Goal: Information Seeking & Learning: Learn about a topic

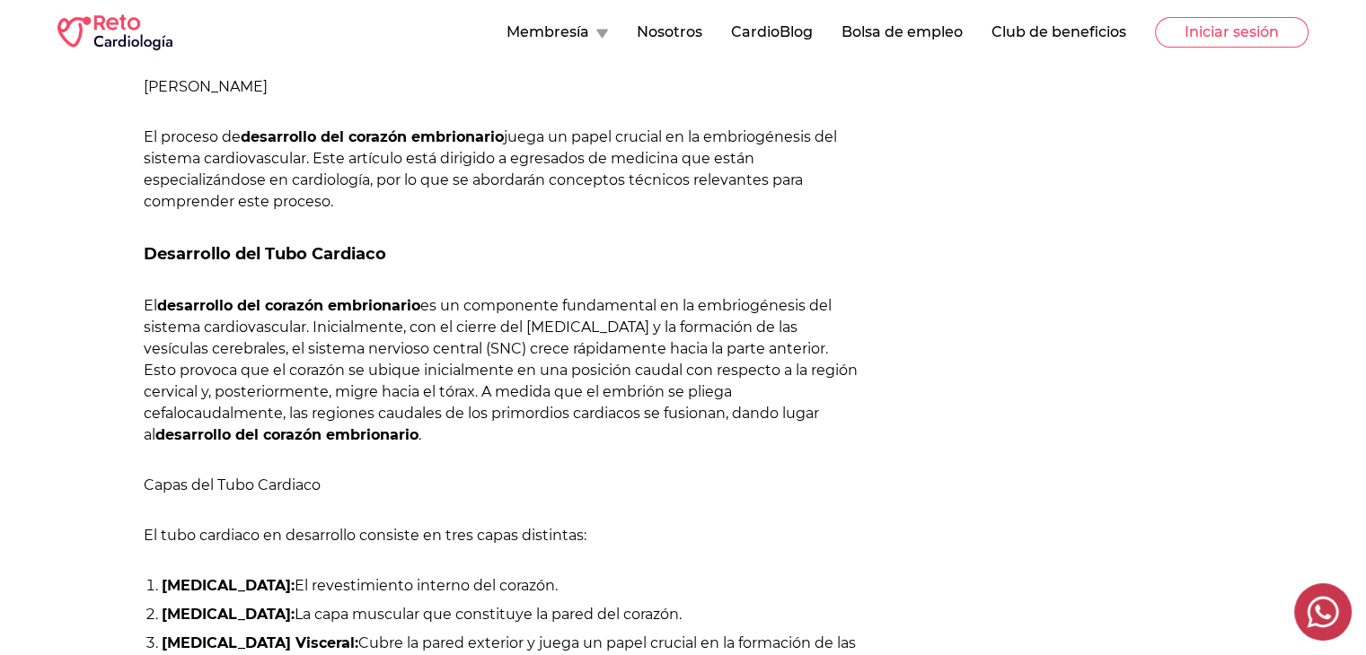
scroll to position [738, 0]
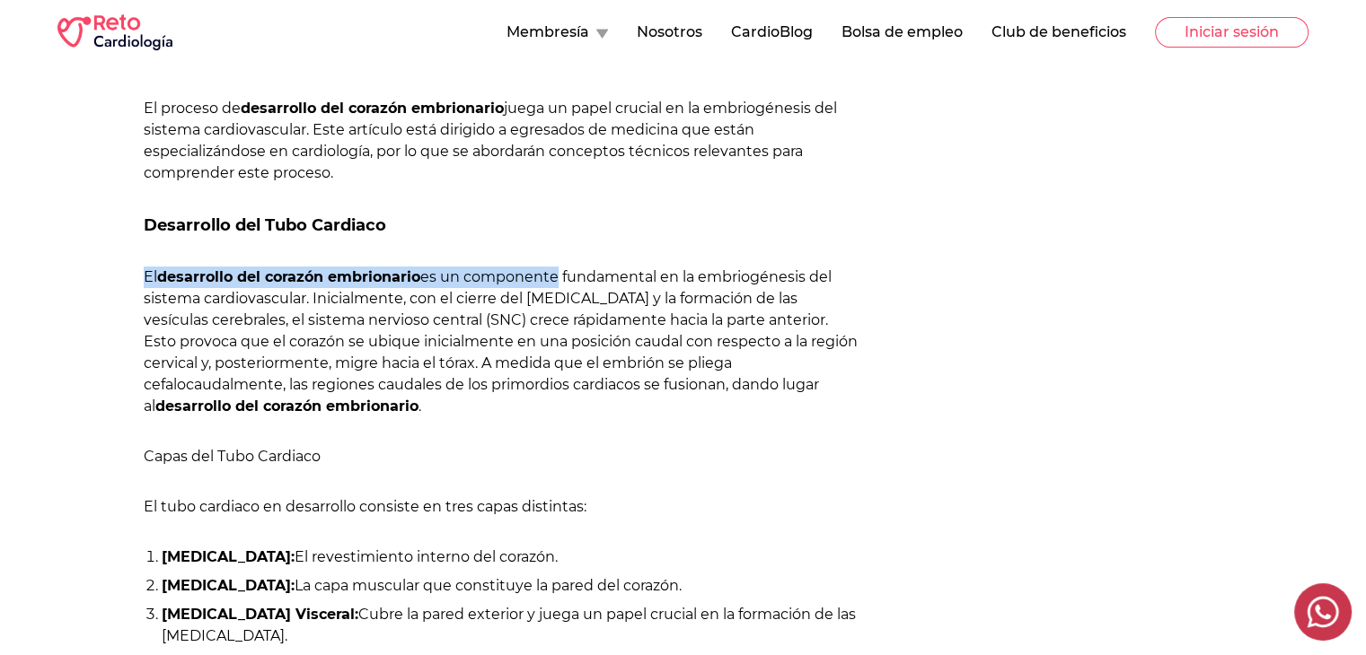
drag, startPoint x: 142, startPoint y: 275, endPoint x: 553, endPoint y: 271, distance: 411.2
click at [553, 271] on div "[PERSON_NAME] [DATE] [PERSON_NAME] El proceso de desarrollo del corazón embrion…" at bounding box center [459, 647] width 805 height 2125
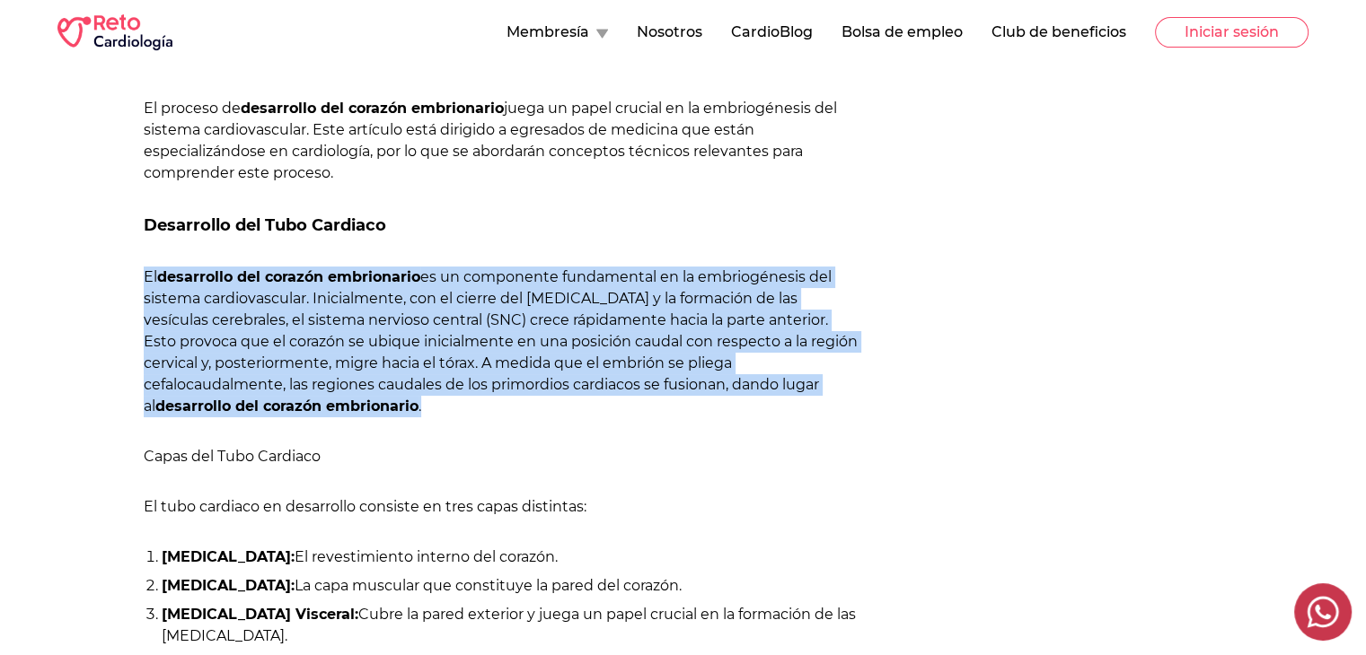
drag, startPoint x: 144, startPoint y: 278, endPoint x: 685, endPoint y: 398, distance: 554.4
click at [685, 398] on p "El desarrollo del corazón embrionario es un componente fundamental en la embrio…" at bounding box center [503, 342] width 719 height 151
copy p "El desarrollo del corazón embrionario es un componente fundamental en la embrio…"
click at [145, 277] on p "El desarrollo del corazón embrionario es un componente fundamental en la embrio…" at bounding box center [503, 342] width 719 height 151
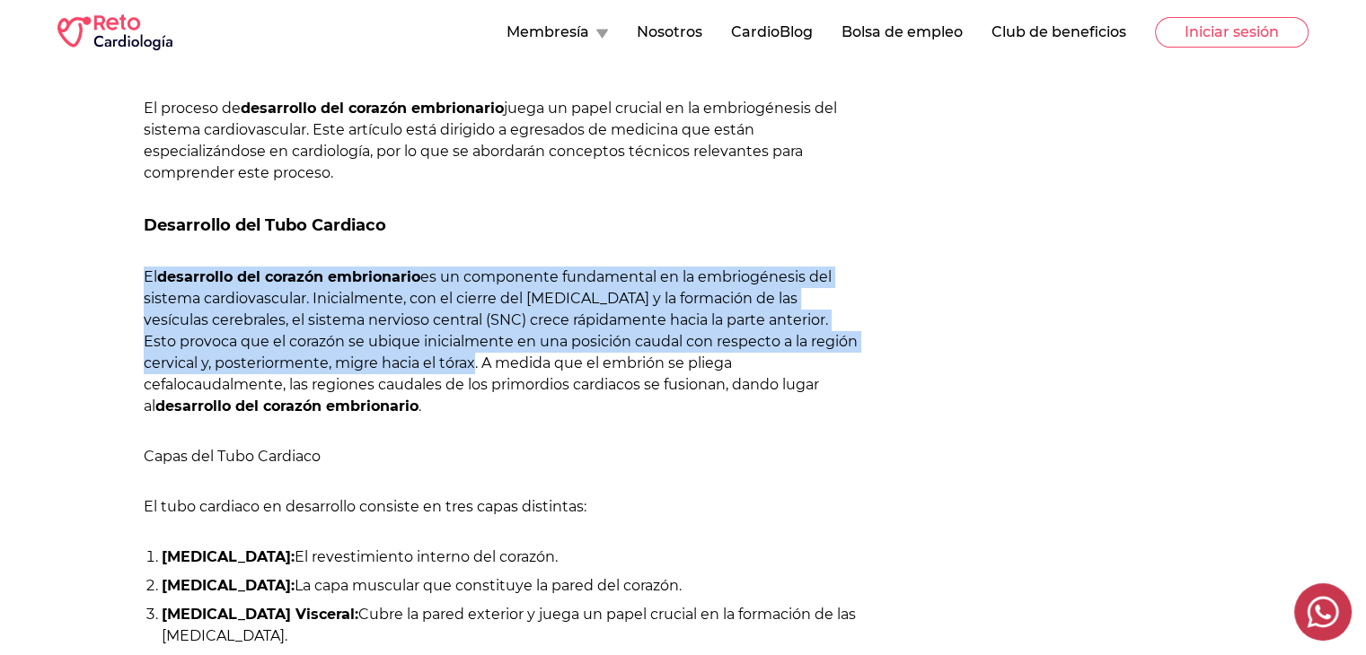
drag, startPoint x: 145, startPoint y: 277, endPoint x: 406, endPoint y: 360, distance: 273.2
click at [406, 360] on p "El desarrollo del corazón embrionario es un componente fundamental en la embrio…" at bounding box center [503, 342] width 719 height 151
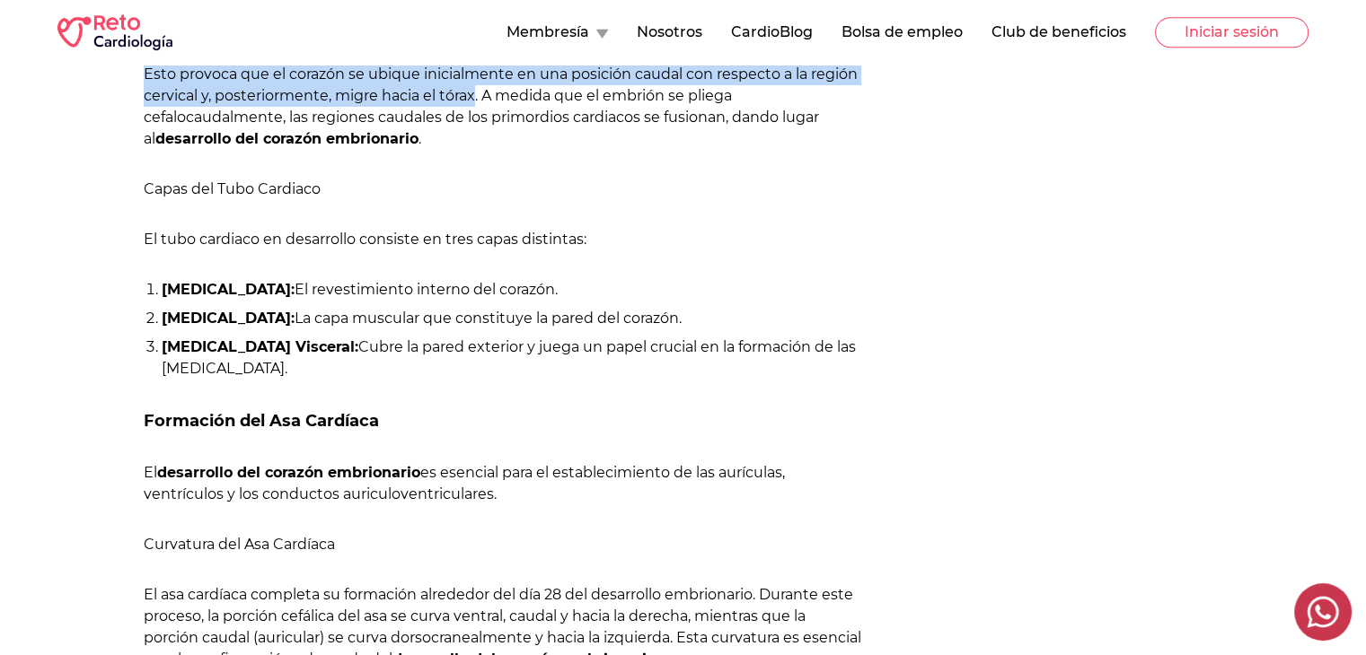
scroll to position [1013, 0]
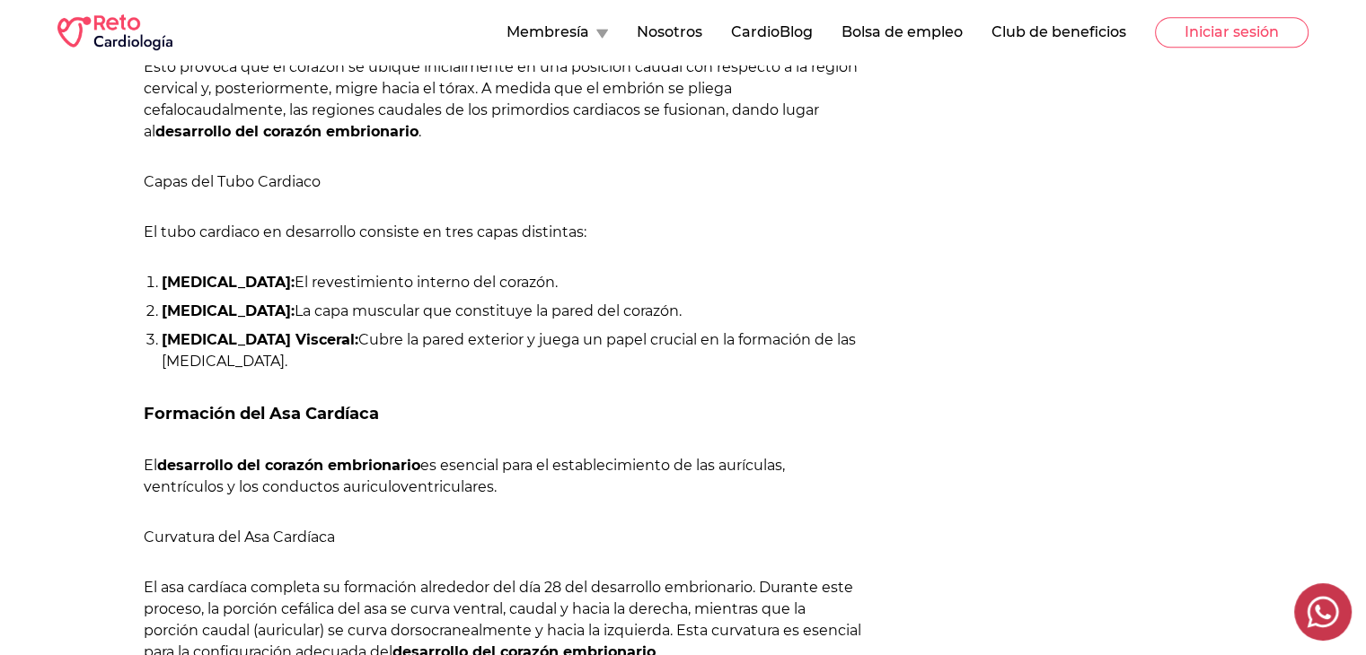
click at [453, 360] on li "[MEDICAL_DATA] Visceral: Cubre la pared exterior y juega un papel crucial en la…" at bounding box center [512, 351] width 701 height 43
drag, startPoint x: 142, startPoint y: 173, endPoint x: 358, endPoint y: 178, distance: 216.4
click at [358, 178] on div "[PERSON_NAME] [DATE] [PERSON_NAME] El proceso de desarrollo del corazón embrion…" at bounding box center [459, 372] width 805 height 2125
copy h4 "Capas del Tubo Cardiaco"
drag, startPoint x: 141, startPoint y: 232, endPoint x: 470, endPoint y: 356, distance: 352.3
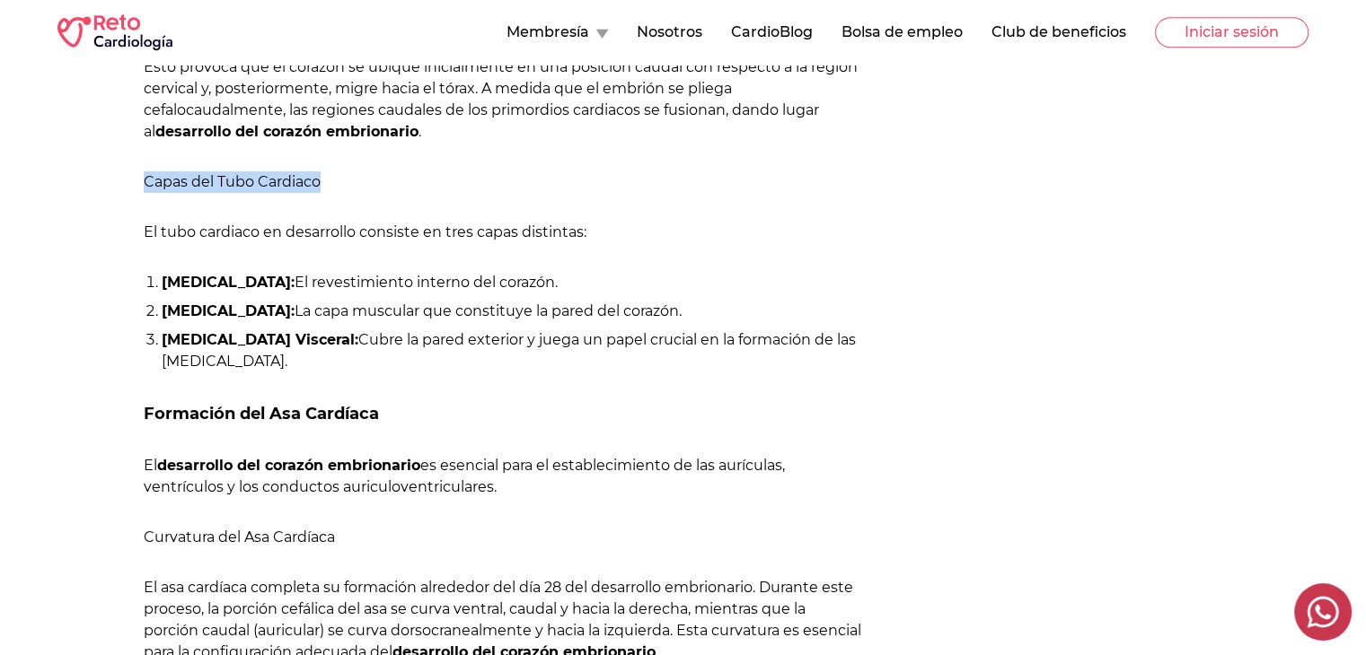
click at [470, 356] on div "[PERSON_NAME] [DATE] [PERSON_NAME] El proceso de desarrollo del corazón embrion…" at bounding box center [459, 372] width 805 height 2125
copy div "El tubo cardiaco en desarrollo consiste en tres capas distintas: [MEDICAL_DATA]…"
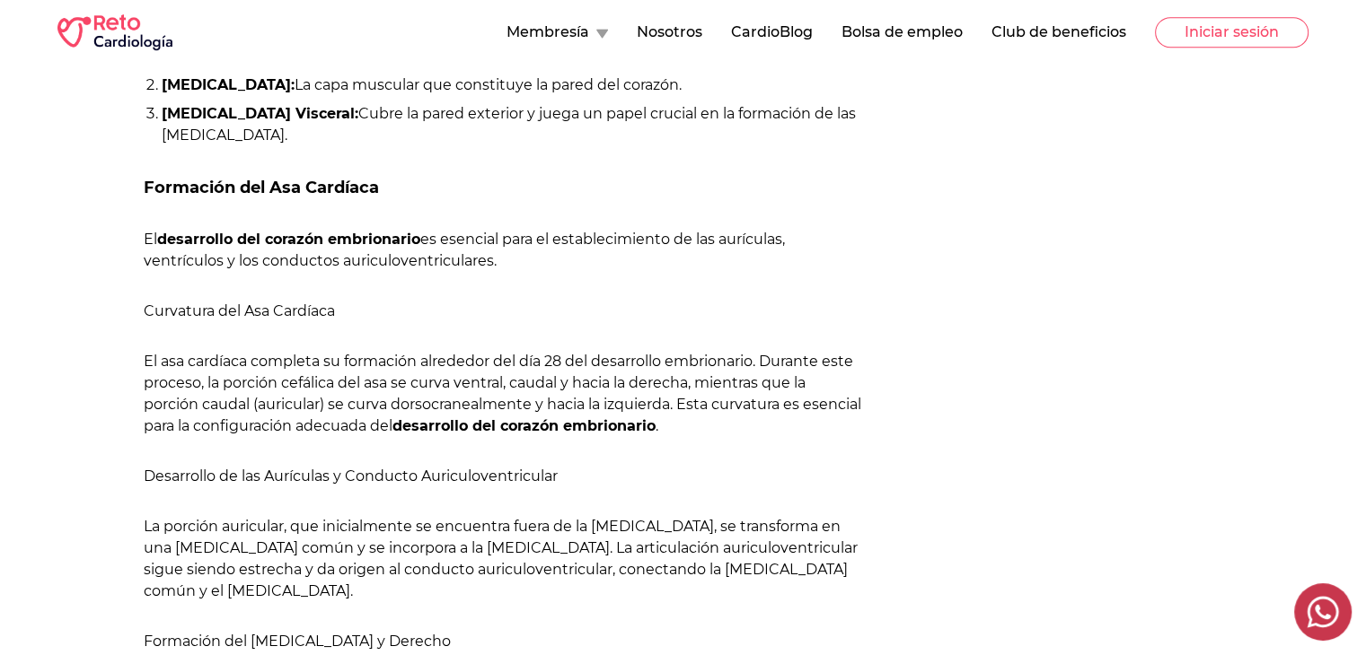
scroll to position [1243, 0]
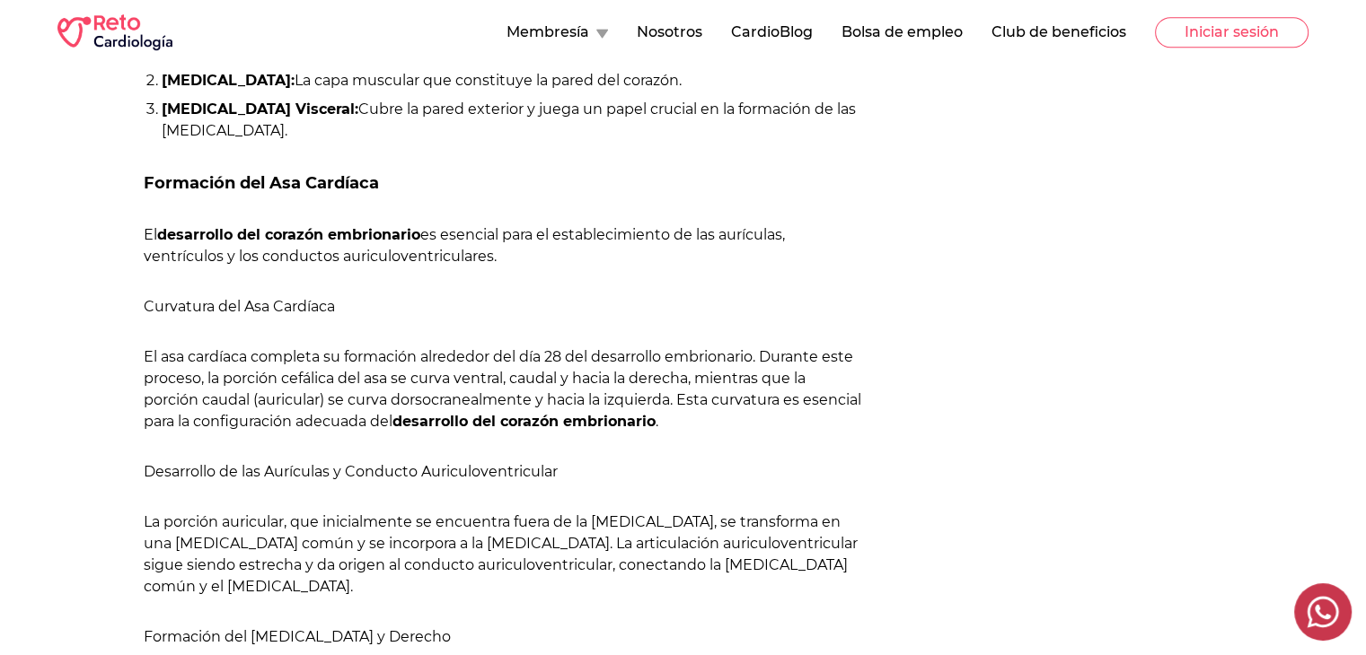
click at [1004, 211] on div "Categorías Práctica en cardiología Eventos Estudios de Cardiología Efemérides" at bounding box center [1128, 142] width 359 height 2125
drag, startPoint x: 144, startPoint y: 173, endPoint x: 402, endPoint y: 182, distance: 258.7
click at [402, 182] on h3 "Formación del Asa Cardíaca" at bounding box center [503, 183] width 719 height 25
copy h3 "Formación del Asa Cardíaca"
drag, startPoint x: 141, startPoint y: 303, endPoint x: 352, endPoint y: 305, distance: 211.0
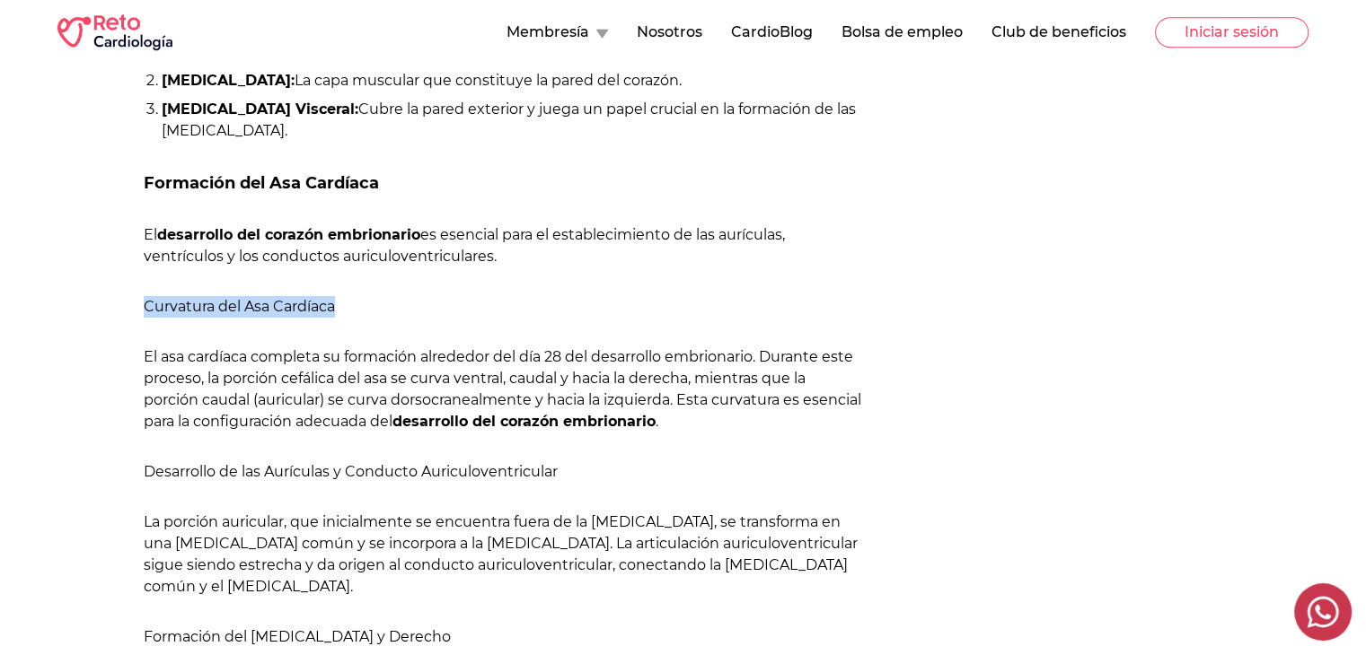
click at [352, 305] on div "[PERSON_NAME] [DATE] [PERSON_NAME] El proceso de desarrollo del corazón embrion…" at bounding box center [459, 142] width 805 height 2125
copy h4 "Curvatura del Asa Cardíaca"
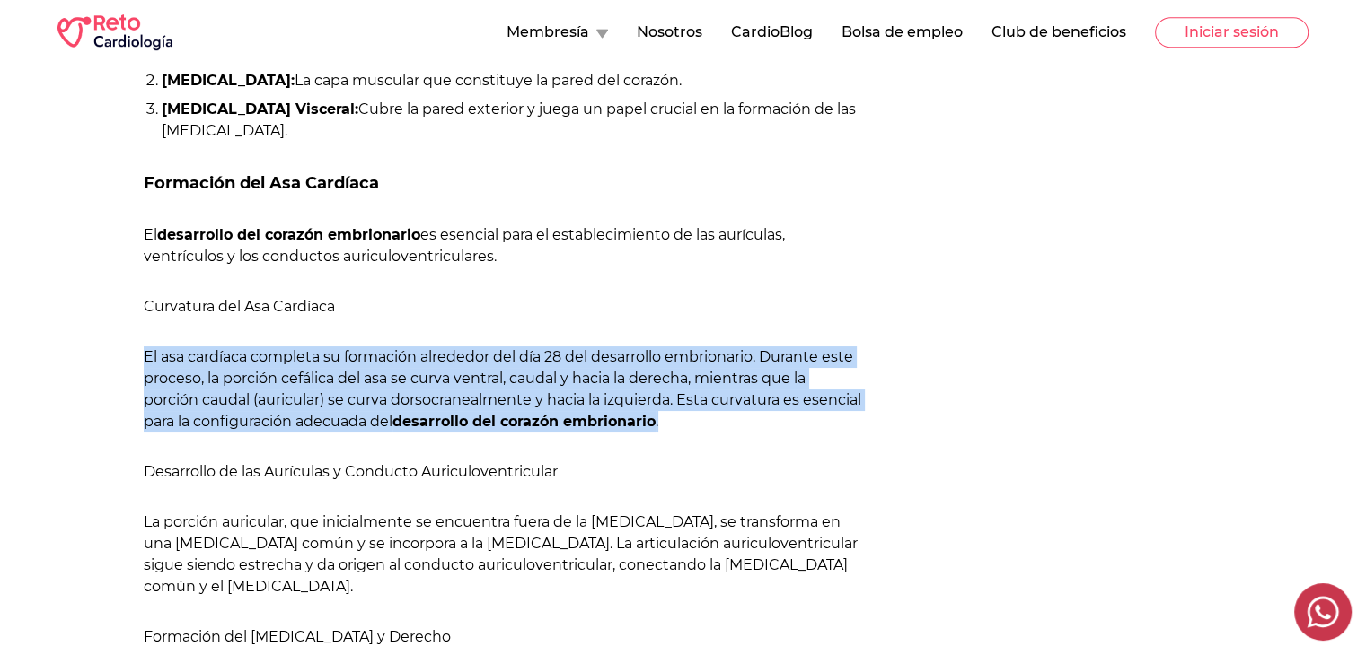
drag, startPoint x: 144, startPoint y: 354, endPoint x: 779, endPoint y: 427, distance: 639.9
click at [779, 427] on p "El asa cardíaca completa su formación alrededor del día 28 del desarrollo embri…" at bounding box center [503, 390] width 719 height 86
copy p "El asa cardíaca completa su formación alrededor del día 28 del desarrollo embri…"
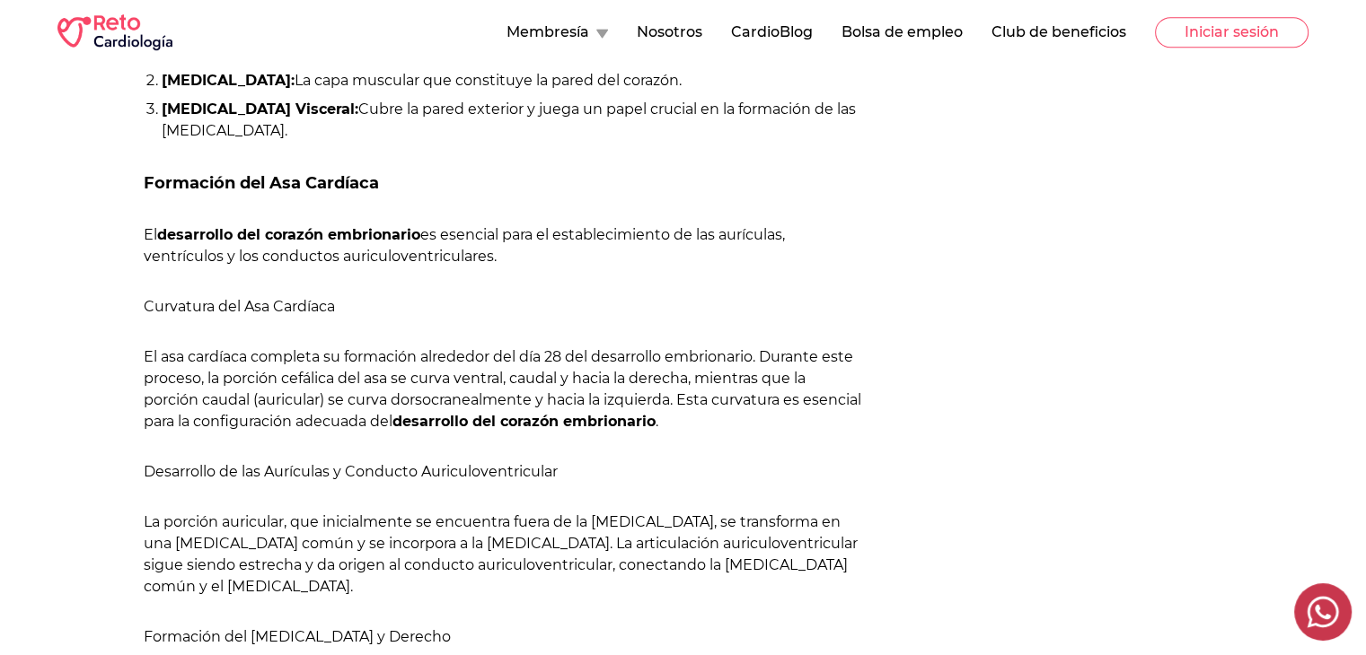
click at [970, 271] on div "Categorías Práctica en cardiología Eventos Estudios de Cardiología Efemérides" at bounding box center [1128, 142] width 359 height 2125
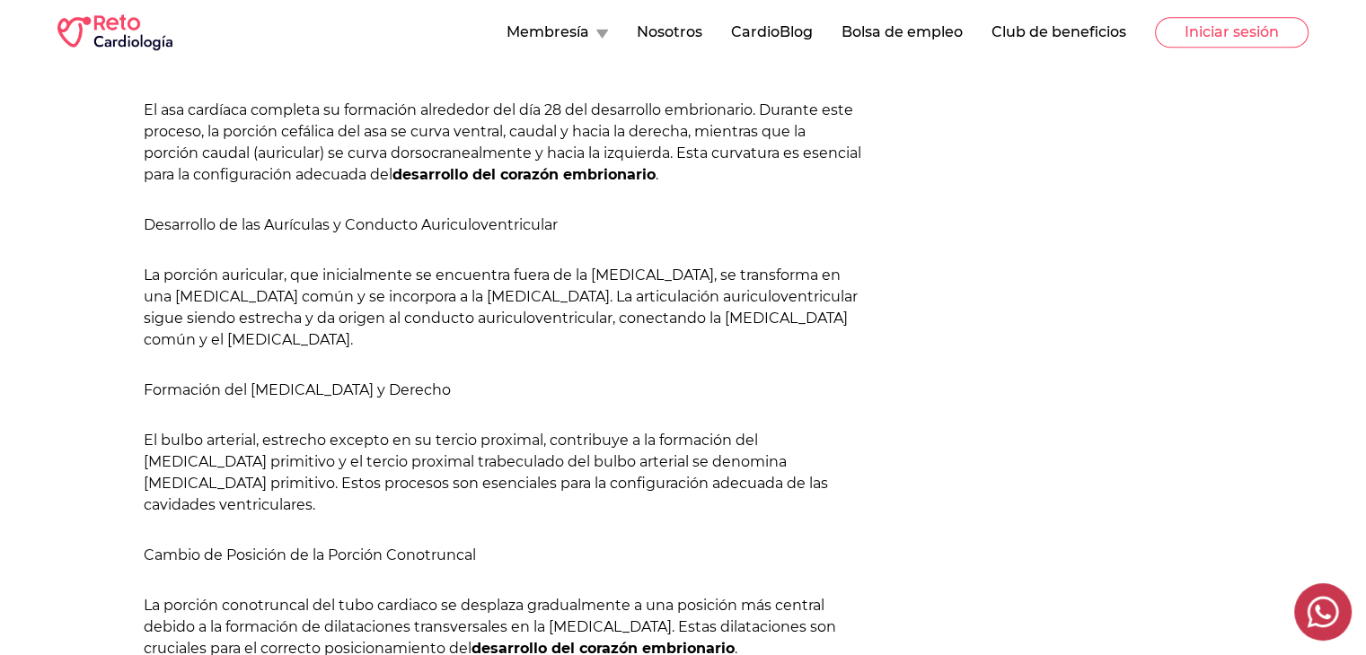
scroll to position [1515, 0]
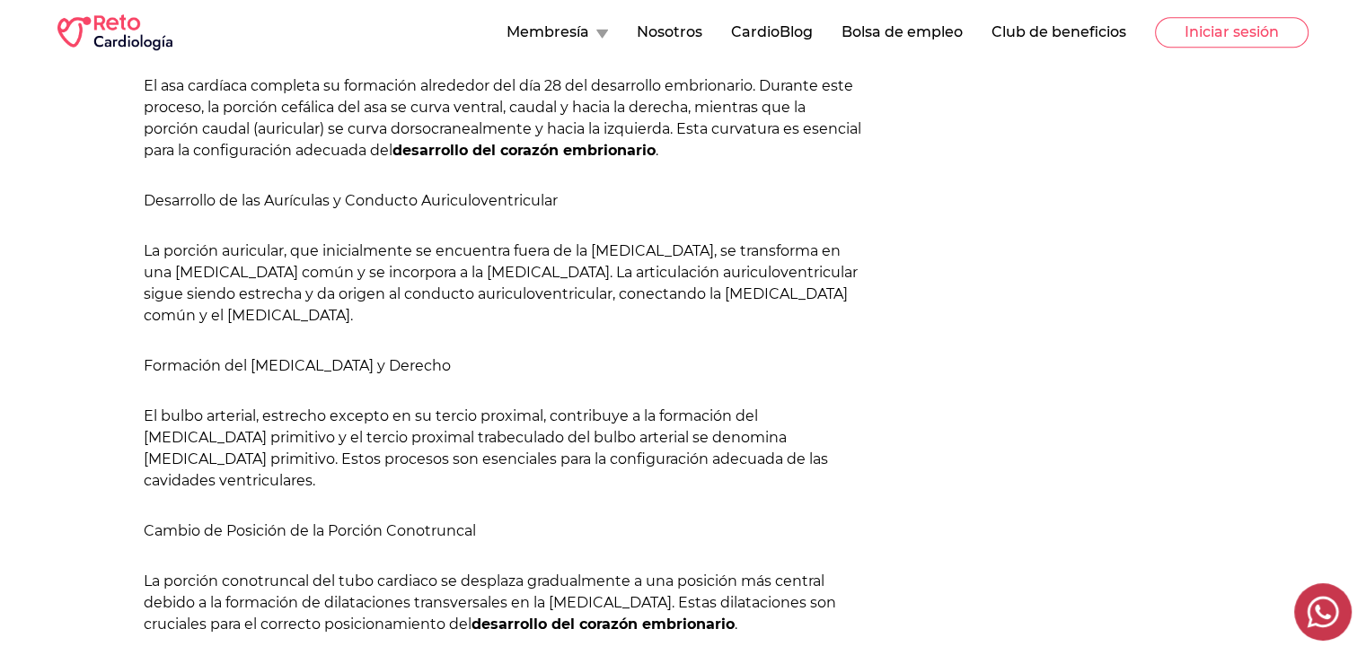
click at [413, 181] on div "[PERSON_NAME] El proceso de desarrollo del corazón embrionario juega un papel c…" at bounding box center [503, 88] width 719 height 1634
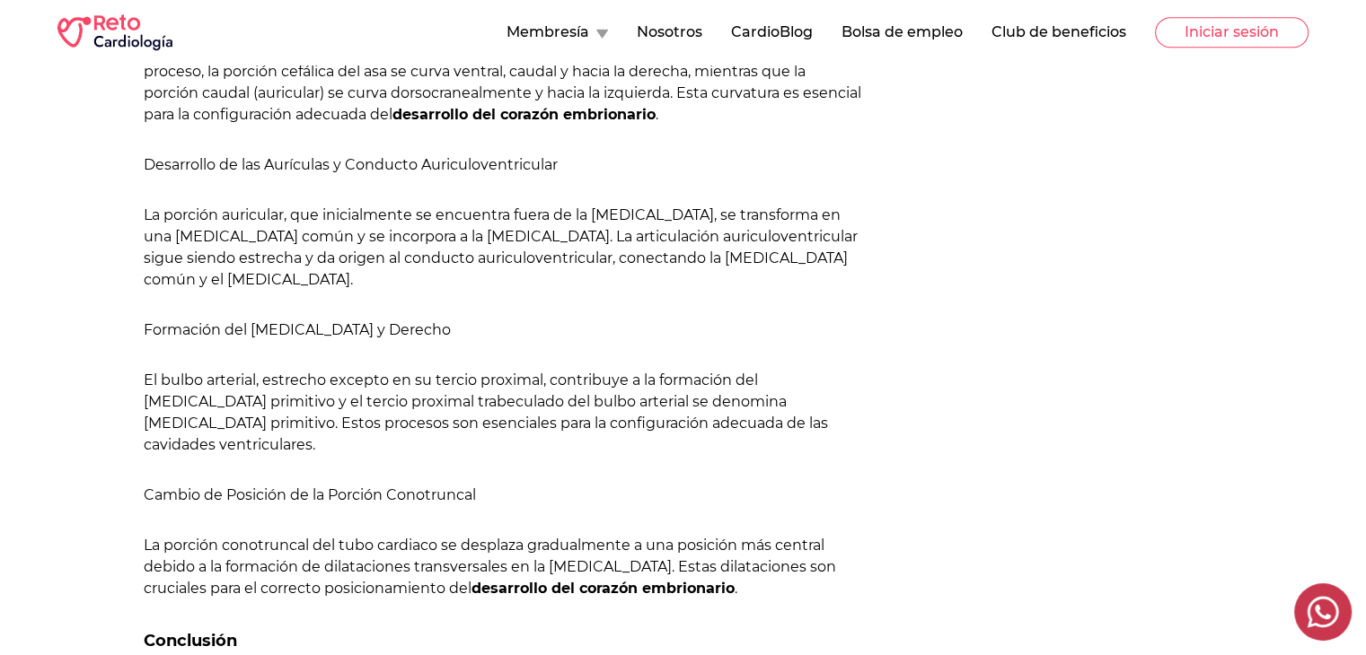
scroll to position [1546, 0]
